Goal: Navigation & Orientation: Find specific page/section

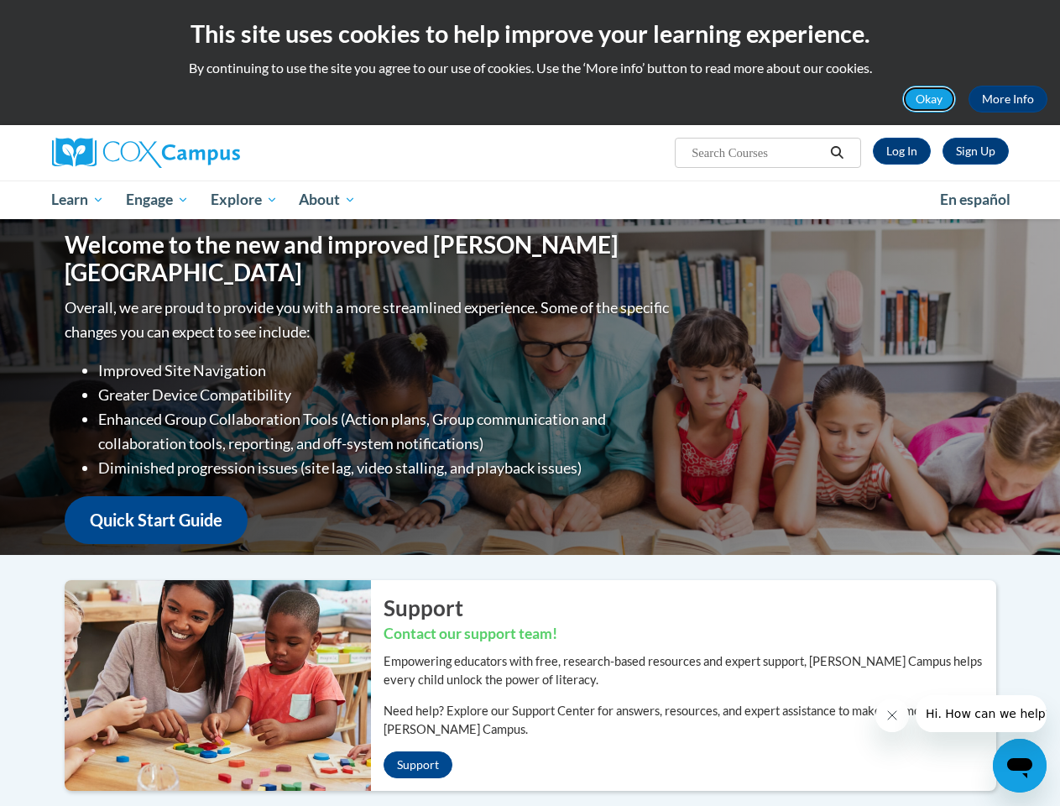
click at [930, 99] on button "Okay" at bounding box center [929, 99] width 54 height 27
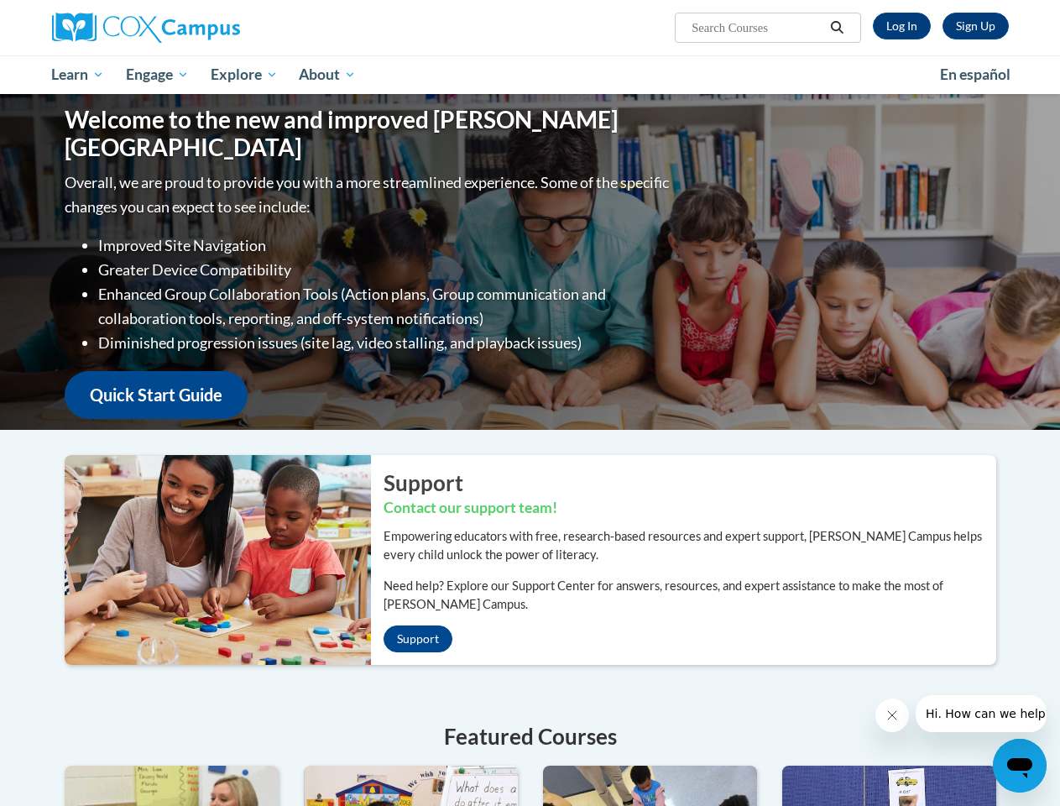
click at [837, 153] on div "Welcome to the new and improved [PERSON_NAME] Campus Overall, we are proud to p…" at bounding box center [530, 262] width 982 height 336
click at [159, 200] on p "Overall, we are proud to provide you with a more streamlined experience. Some o…" at bounding box center [369, 194] width 608 height 49
click at [245, 200] on p "Overall, we are proud to provide you with a more streamlined experience. Some o…" at bounding box center [369, 194] width 608 height 49
click at [891, 715] on icon "Close message from company" at bounding box center [891, 715] width 8 height 8
click at [980, 713] on span "Hi. How can we help?" at bounding box center [988, 713] width 126 height 13
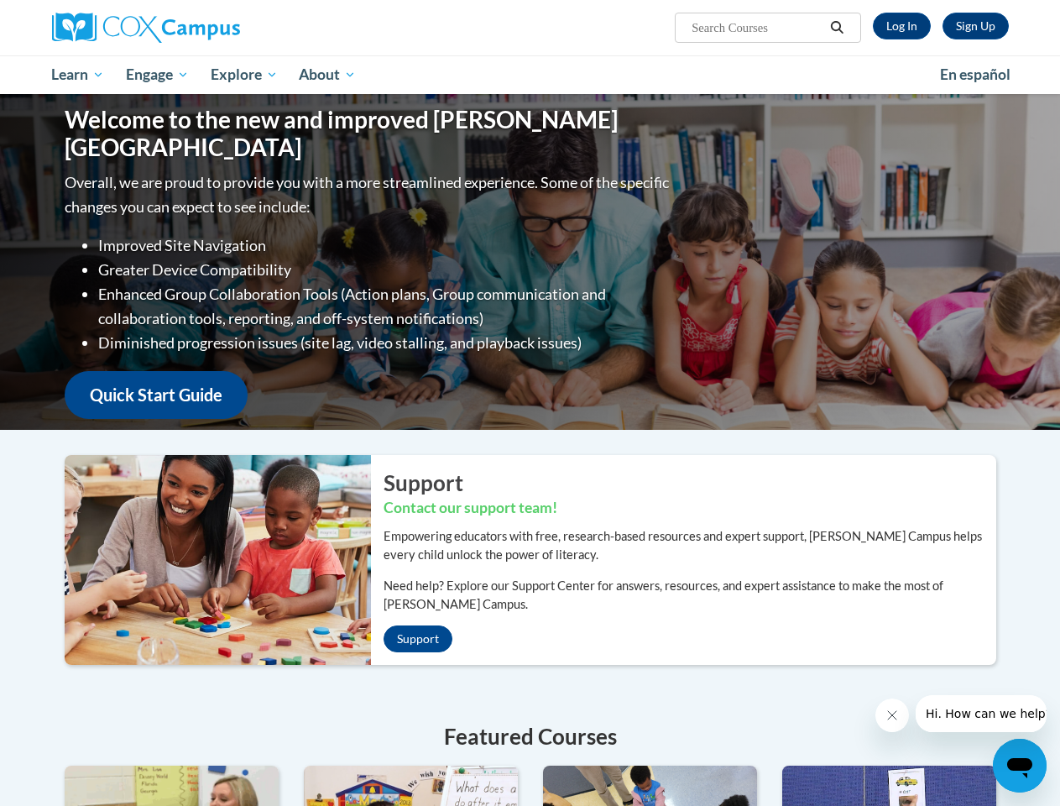
click at [1020, 765] on icon "Open messaging window" at bounding box center [1019, 768] width 25 height 20
